Goal: Task Accomplishment & Management: Use online tool/utility

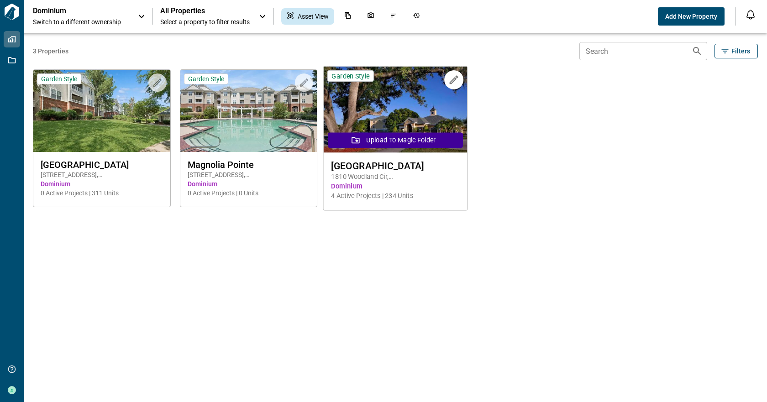
click at [406, 121] on img at bounding box center [396, 110] width 144 height 86
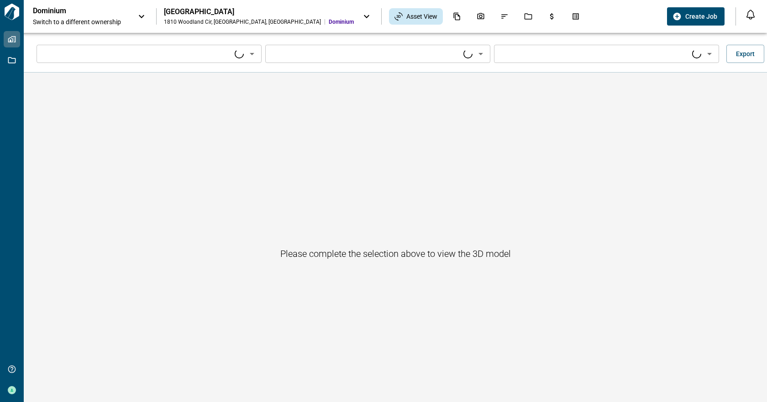
type input "****"
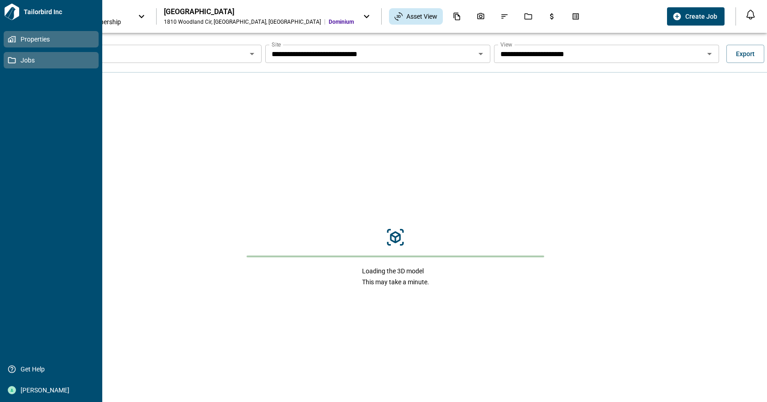
click at [11, 59] on icon at bounding box center [12, 60] width 8 height 8
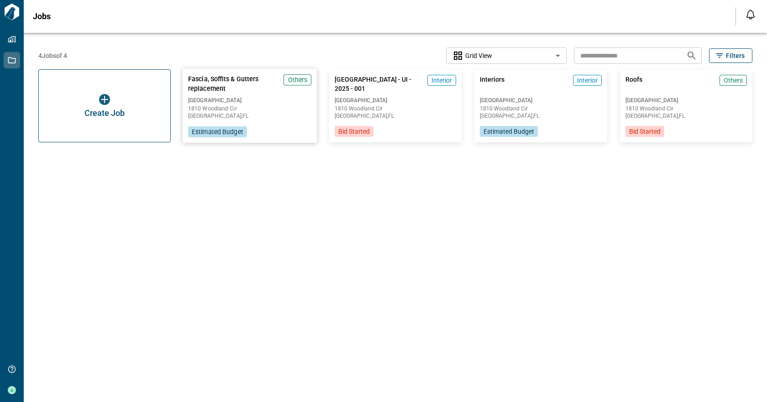
click at [204, 80] on span "Fascia, Soffits & Gutters replacement" at bounding box center [234, 83] width 92 height 19
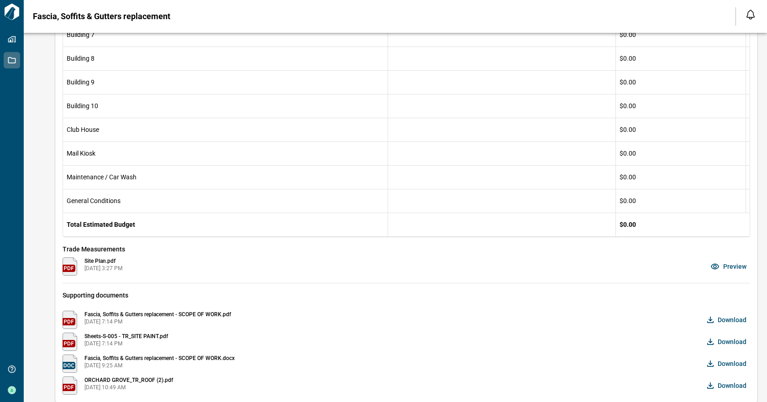
scroll to position [302, 0]
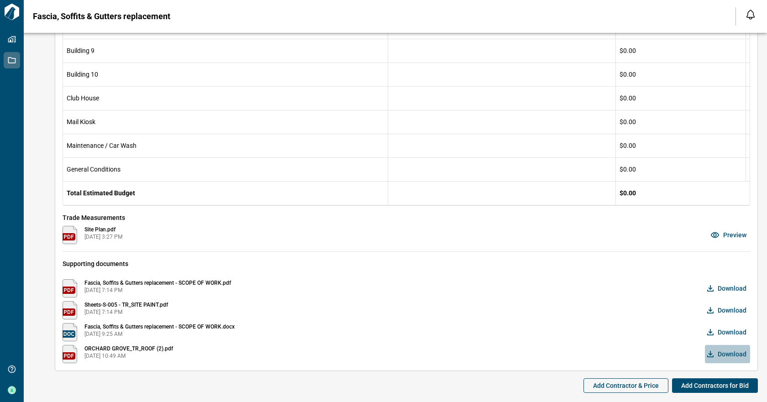
click at [707, 354] on icon "button" at bounding box center [710, 354] width 6 height 6
click at [707, 332] on icon "button" at bounding box center [710, 332] width 6 height 6
drag, startPoint x: 708, startPoint y: 310, endPoint x: 705, endPoint y: 295, distance: 14.8
click at [708, 310] on icon "button" at bounding box center [710, 310] width 7 height 7
click at [707, 287] on icon "button" at bounding box center [710, 288] width 7 height 7
